Goal: Task Accomplishment & Management: Use online tool/utility

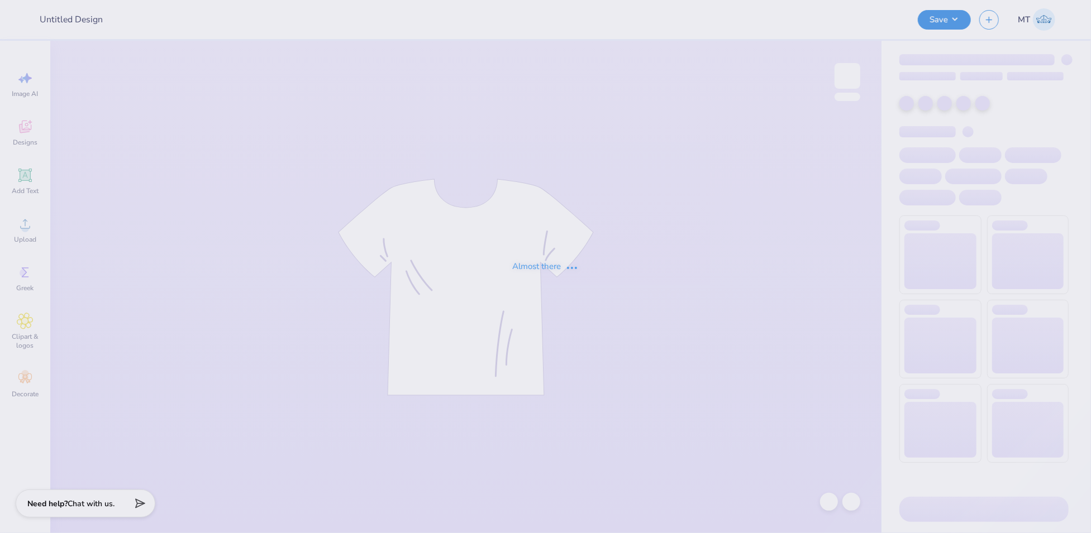
type input "FPS239396"
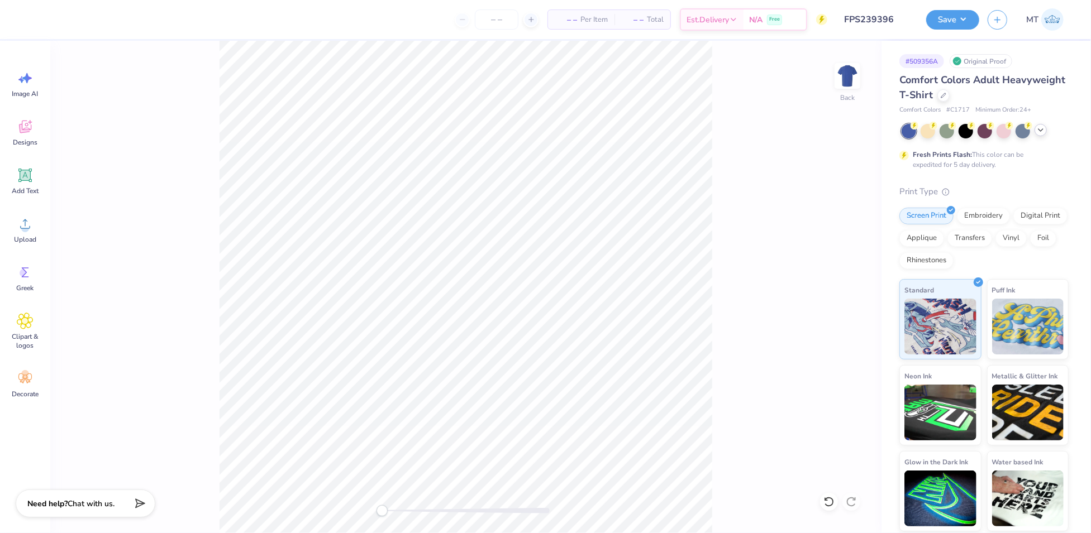
click at [1036, 133] on icon at bounding box center [1040, 130] width 9 height 9
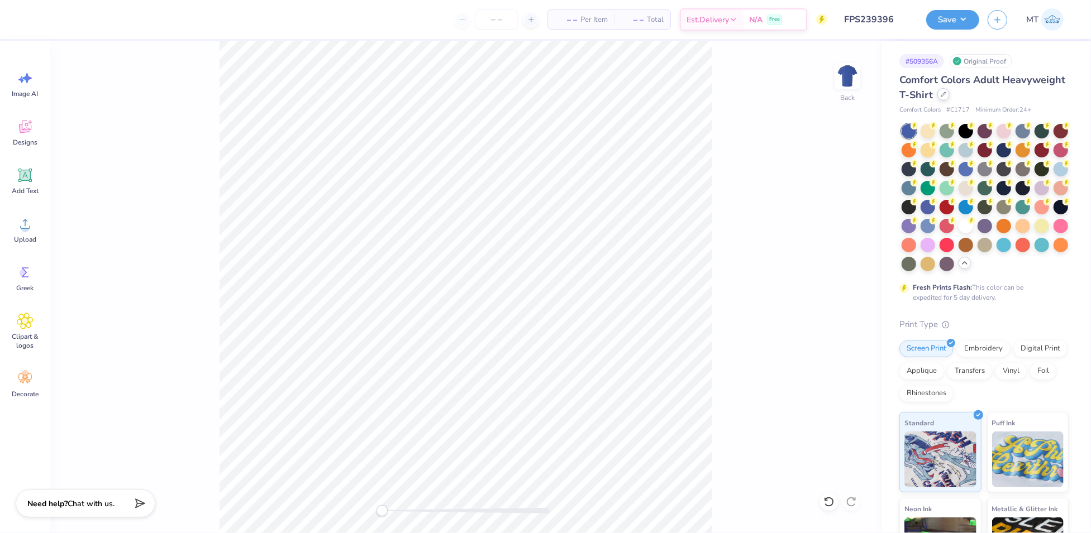
click at [946, 96] on icon at bounding box center [944, 95] width 6 height 6
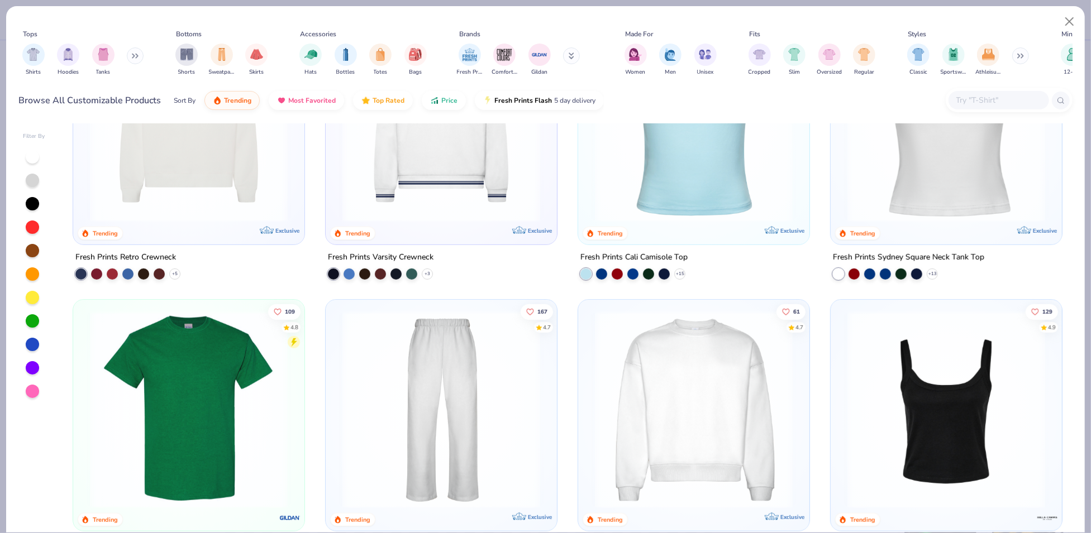
scroll to position [84, 0]
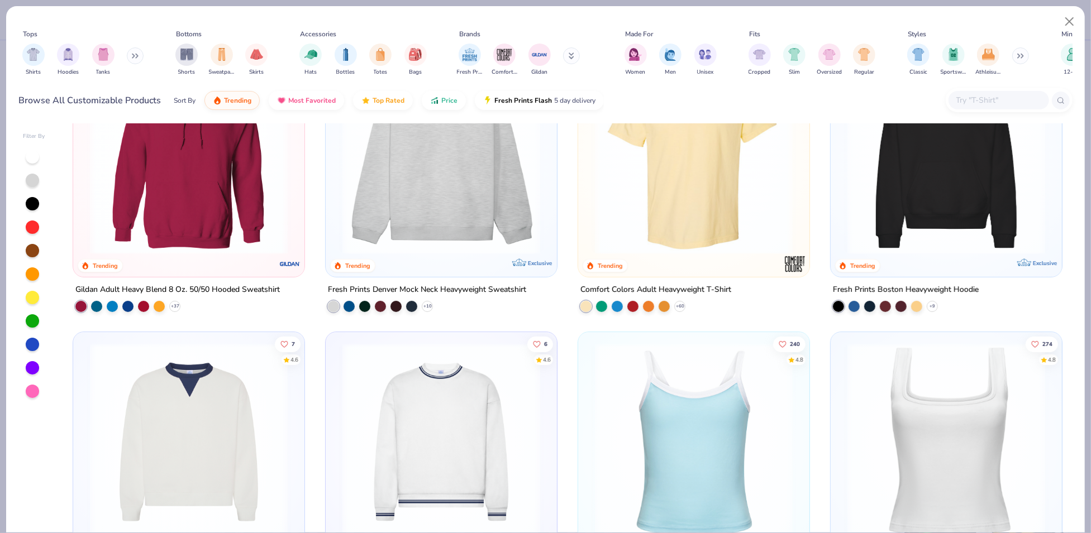
click at [920, 189] on img at bounding box center [946, 156] width 209 height 198
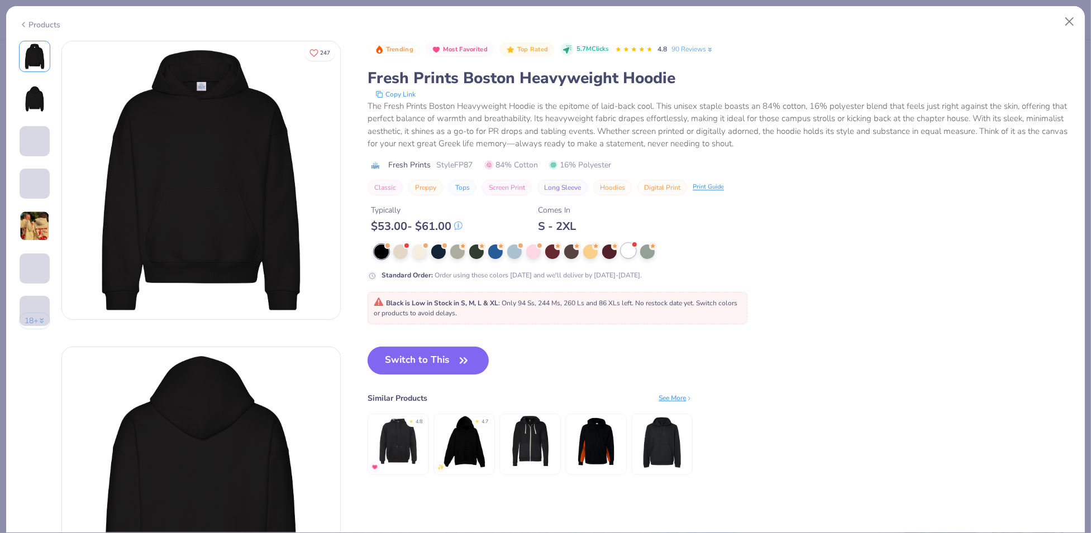
click at [628, 257] on div at bounding box center [628, 251] width 15 height 15
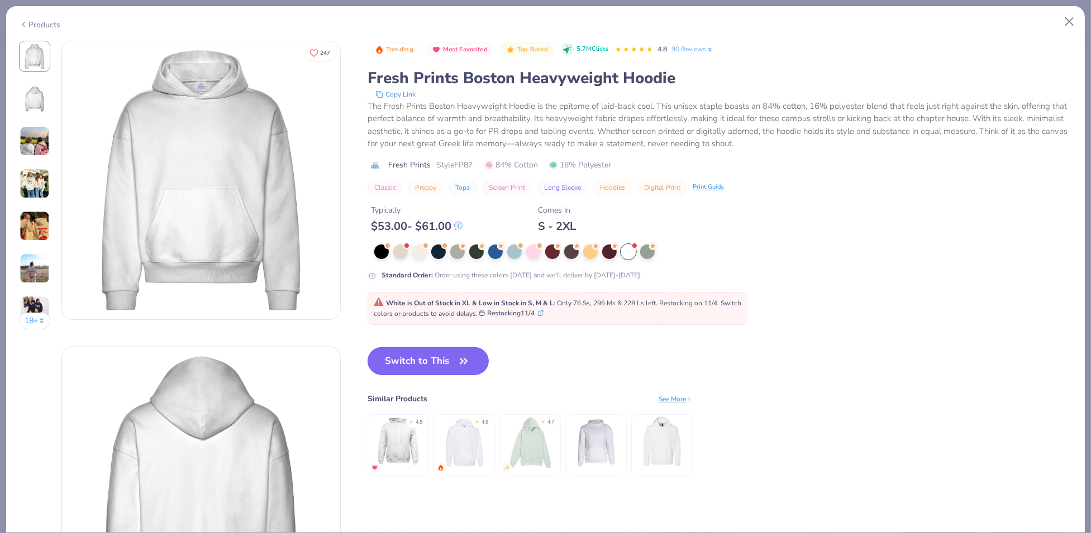
click at [451, 356] on button "Switch to This" at bounding box center [428, 361] width 121 height 28
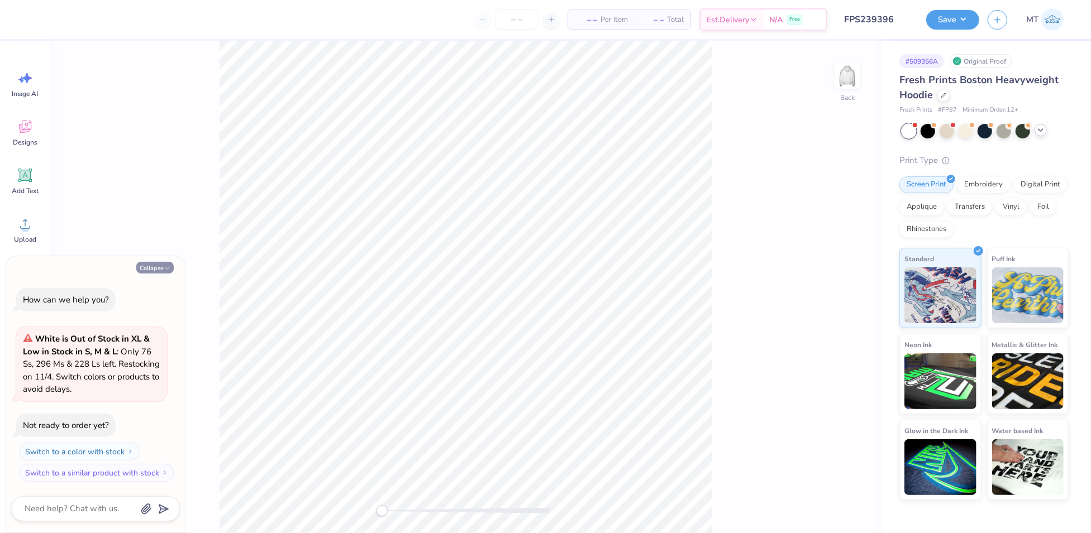
click at [159, 268] on button "Collapse" at bounding box center [154, 268] width 37 height 12
type textarea "x"
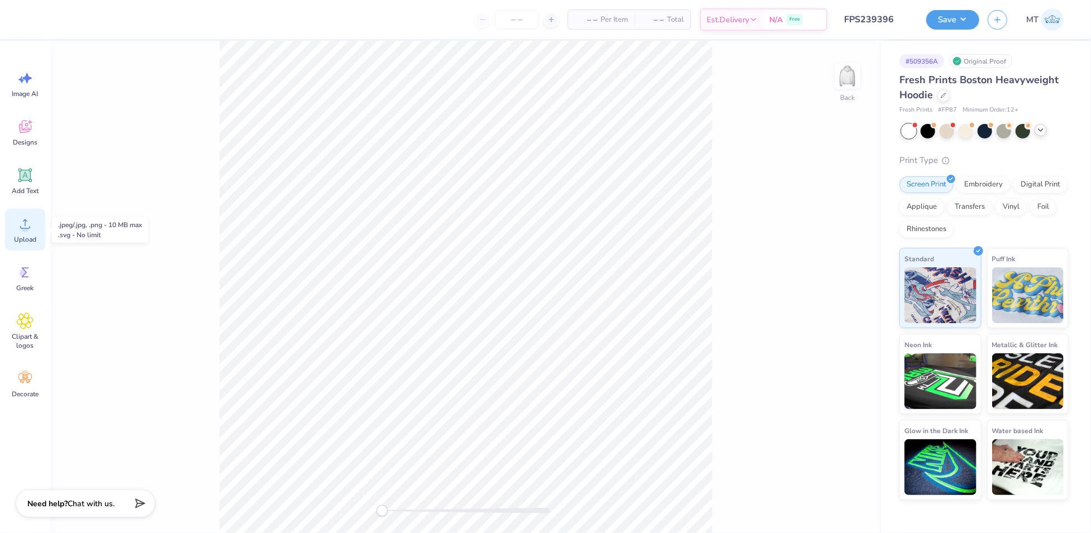
click at [14, 231] on div "Upload" at bounding box center [25, 230] width 40 height 42
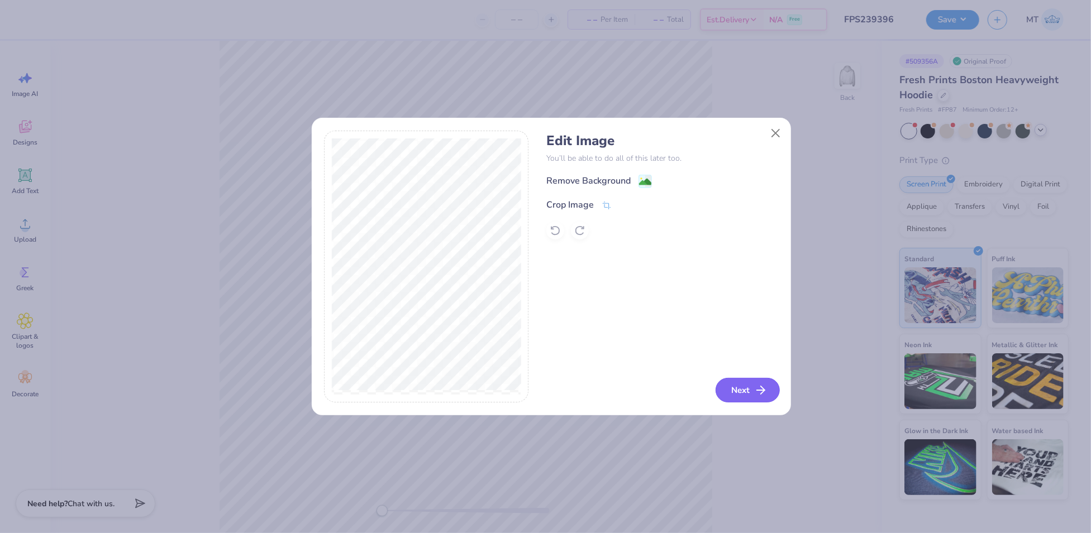
click at [753, 387] on button "Next" at bounding box center [747, 390] width 64 height 25
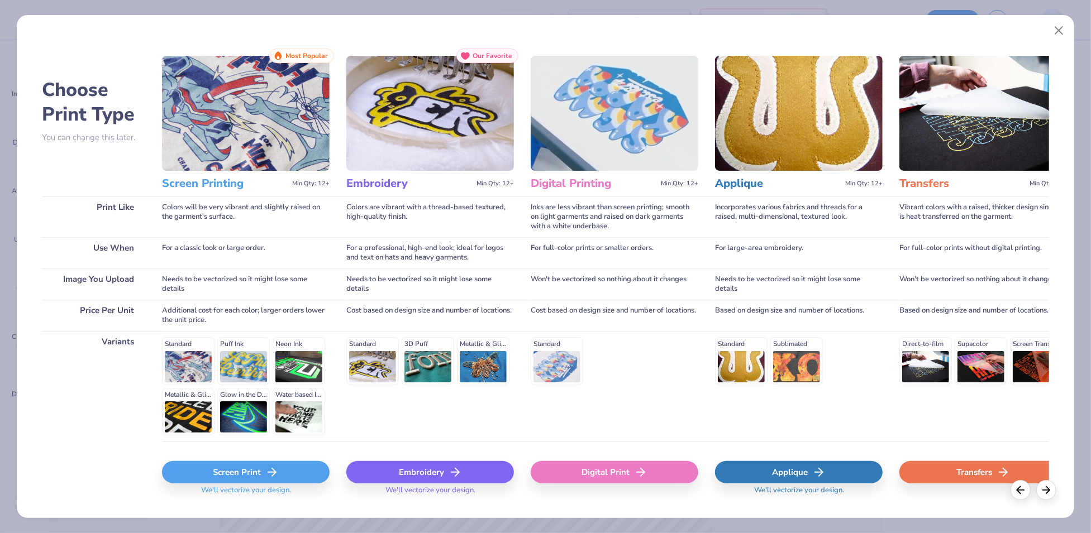
click at [616, 474] on div "Digital Print" at bounding box center [615, 472] width 168 height 22
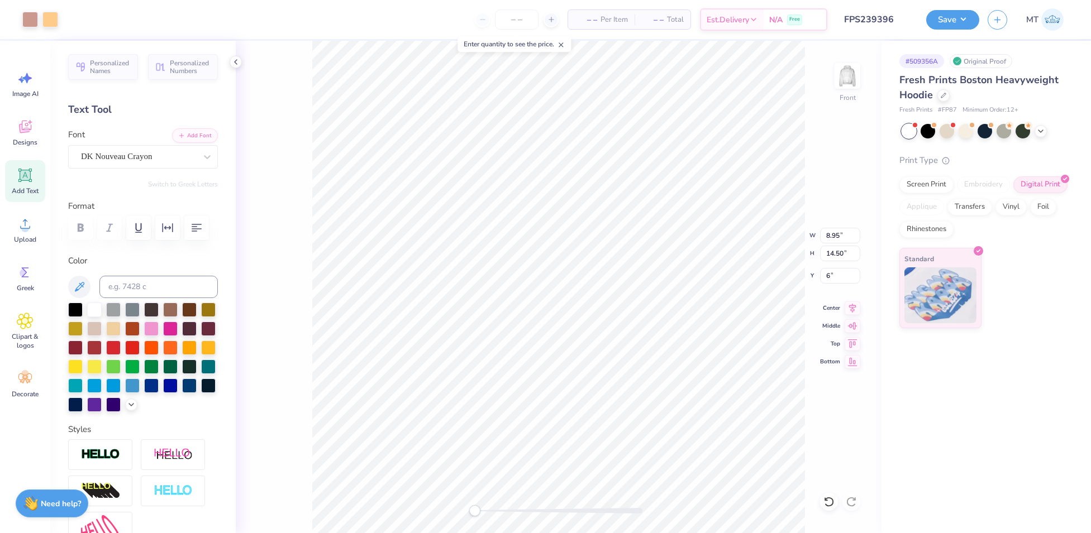
type input "6.5"
